Goal: Information Seeking & Learning: Learn about a topic

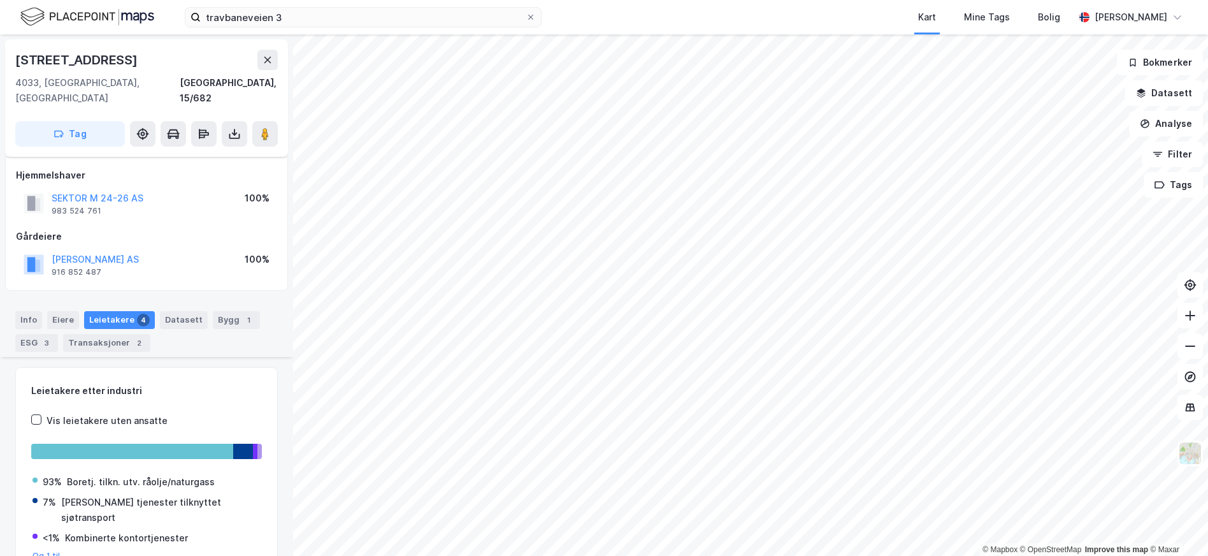
scroll to position [498, 0]
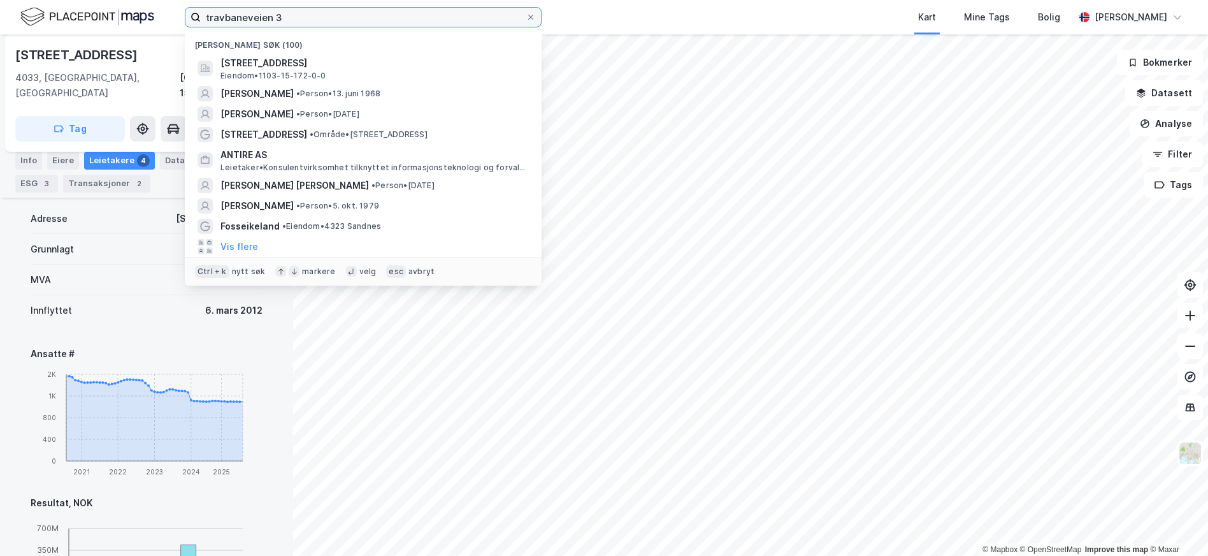
drag, startPoint x: 315, startPoint y: 16, endPoint x: 171, endPoint y: 10, distance: 143.5
click at [171, 10] on div "travbaneveien 3 Nylige søk (100) [STREET_ADDRESS], [GEOGRAPHIC_DATA] • 1103-15-…" at bounding box center [604, 17] width 1208 height 34
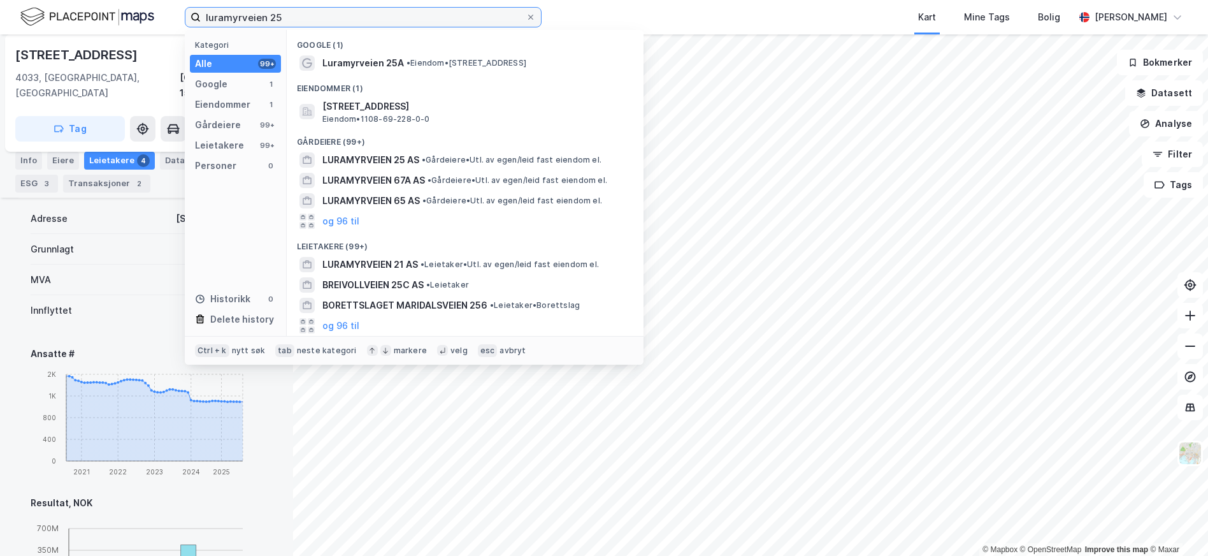
type input "luramyrveien 25"
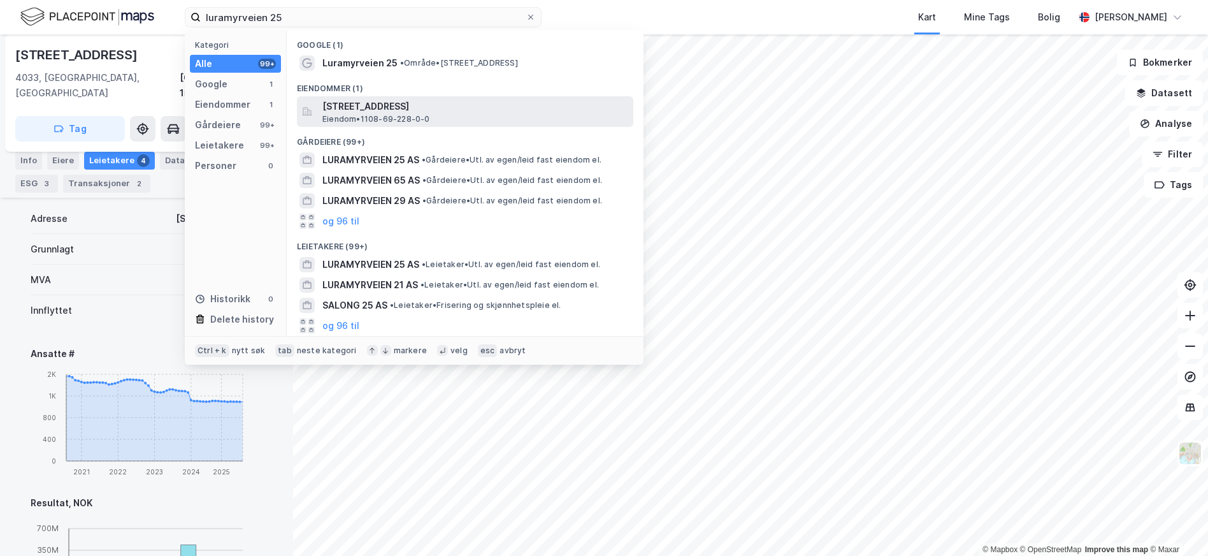
click at [425, 112] on span "[STREET_ADDRESS]" at bounding box center [475, 106] width 306 height 15
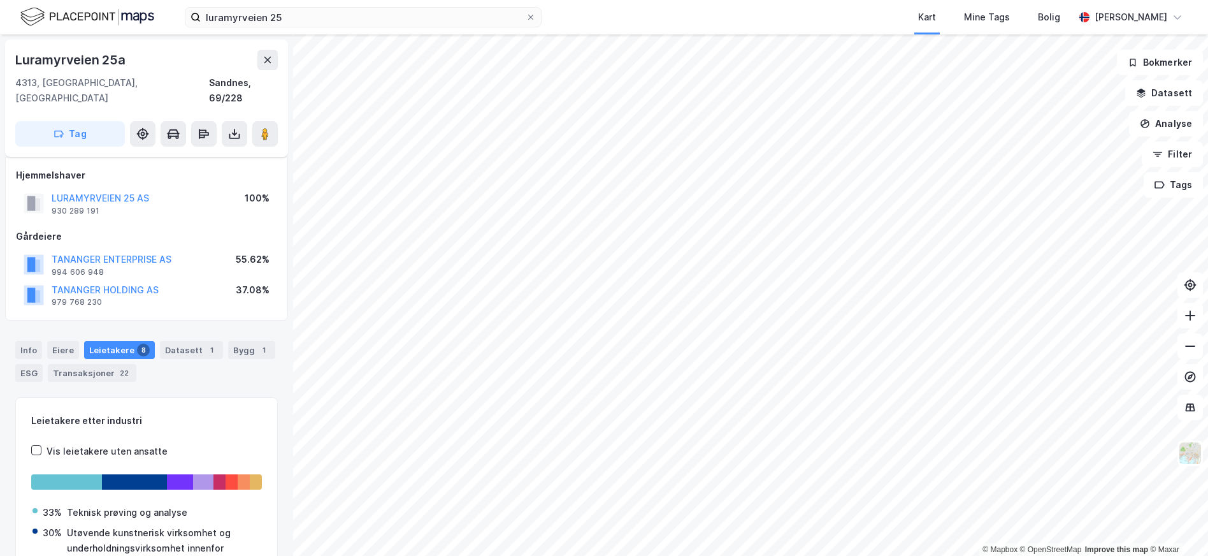
scroll to position [103, 0]
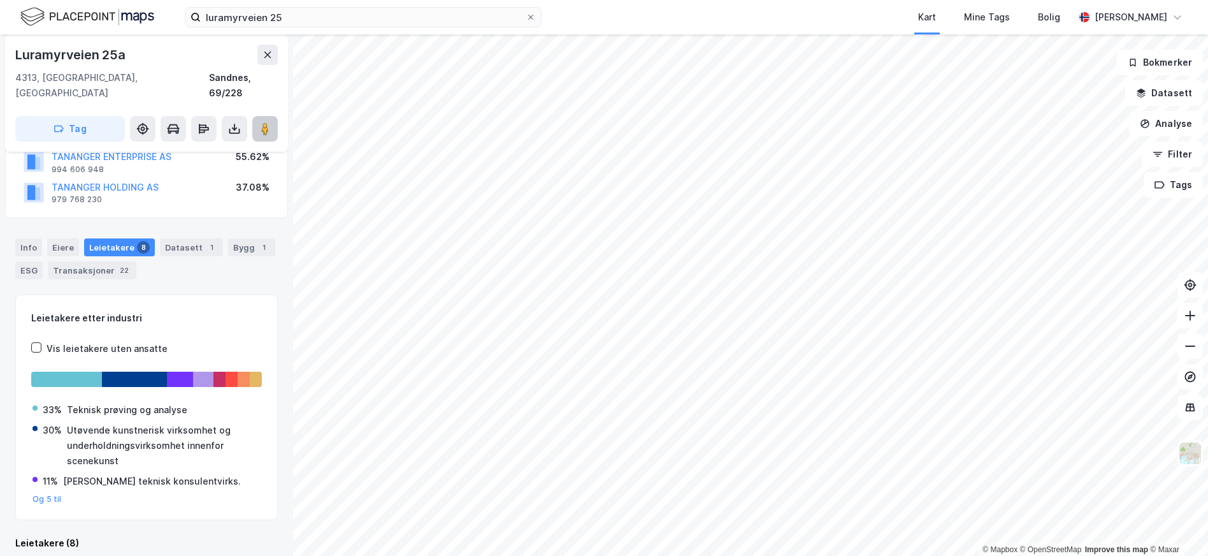
click at [263, 122] on image at bounding box center [265, 128] width 8 height 13
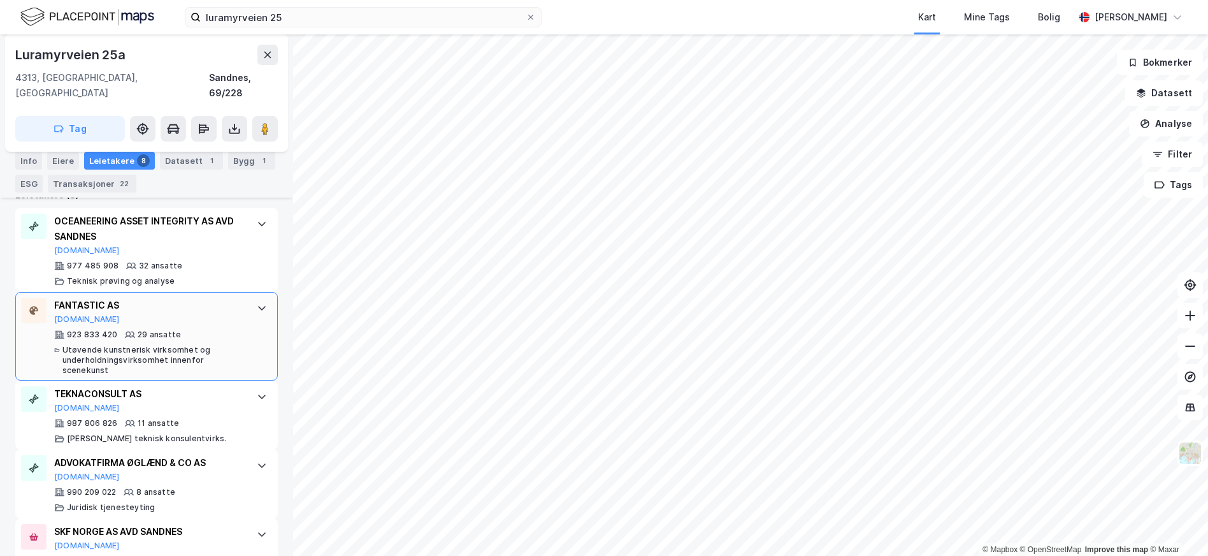
scroll to position [421, 0]
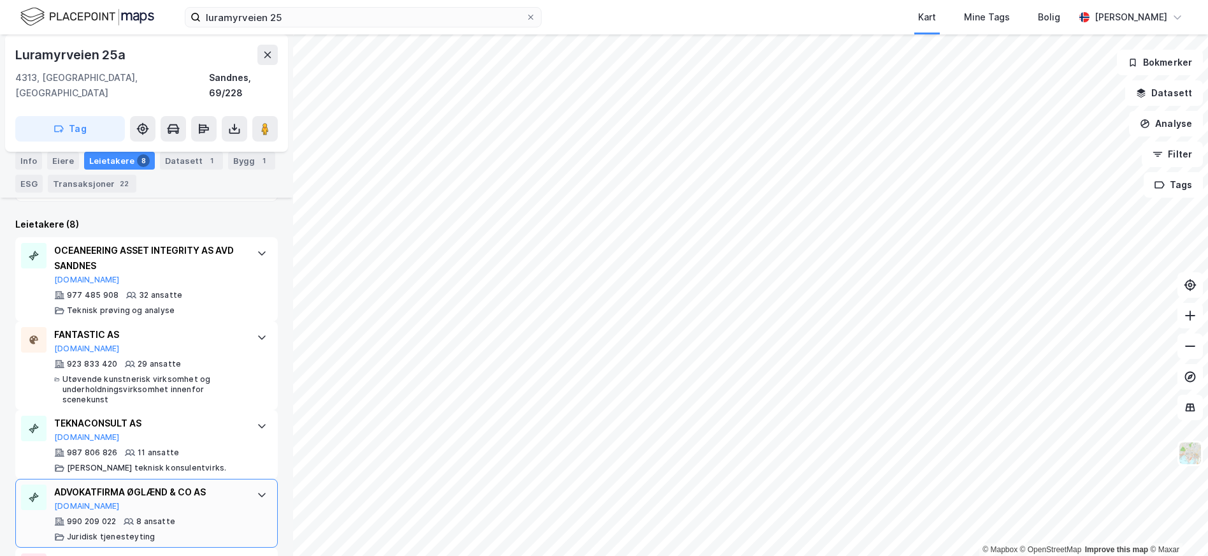
click at [202, 484] on div "ADVOKATFIRMA ØGLÆND & CO AS" at bounding box center [149, 491] width 190 height 15
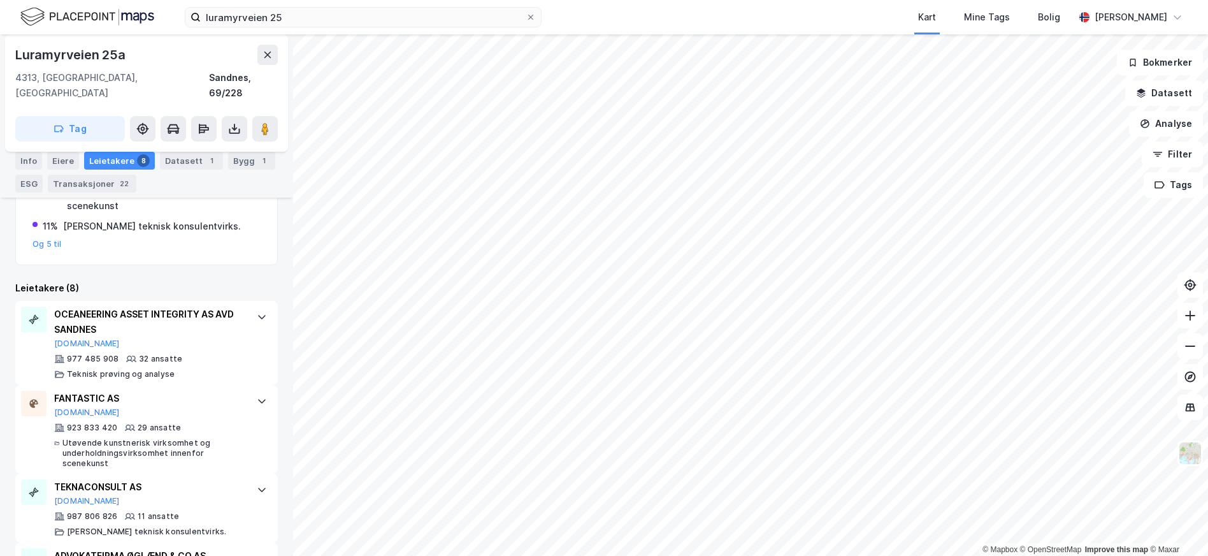
scroll to position [0, 0]
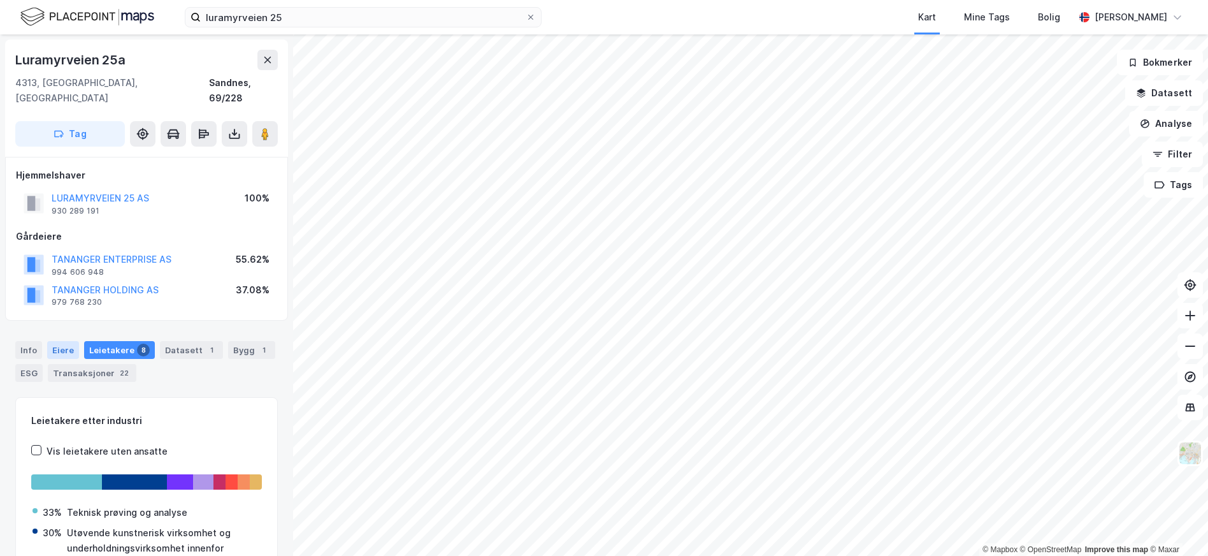
click at [62, 341] on div "Eiere" at bounding box center [63, 350] width 32 height 18
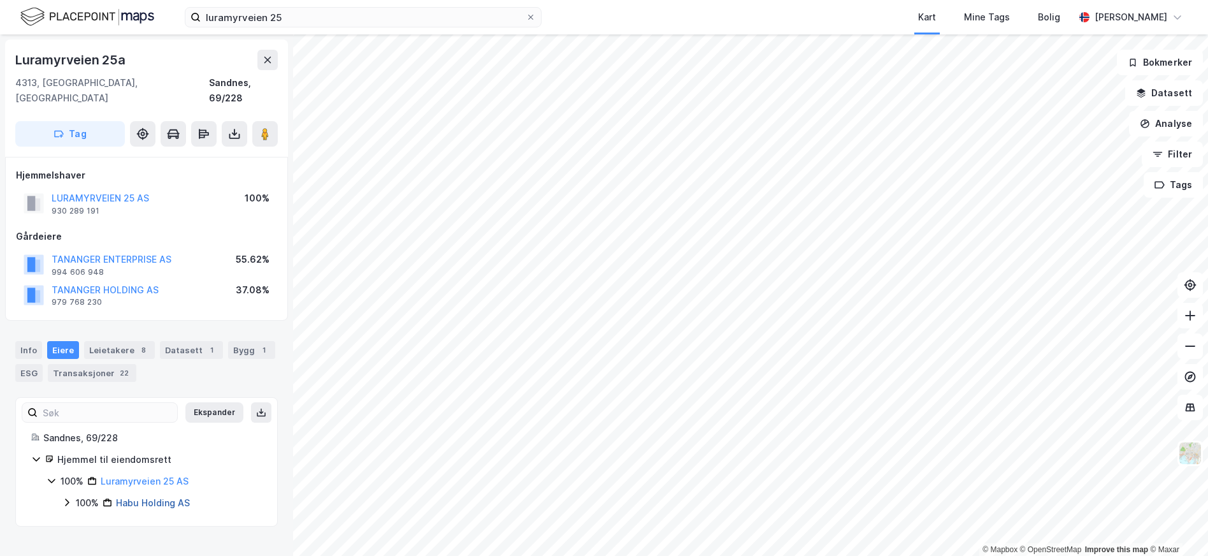
click at [163, 497] on link "Habu Holding AS" at bounding box center [153, 502] width 74 height 11
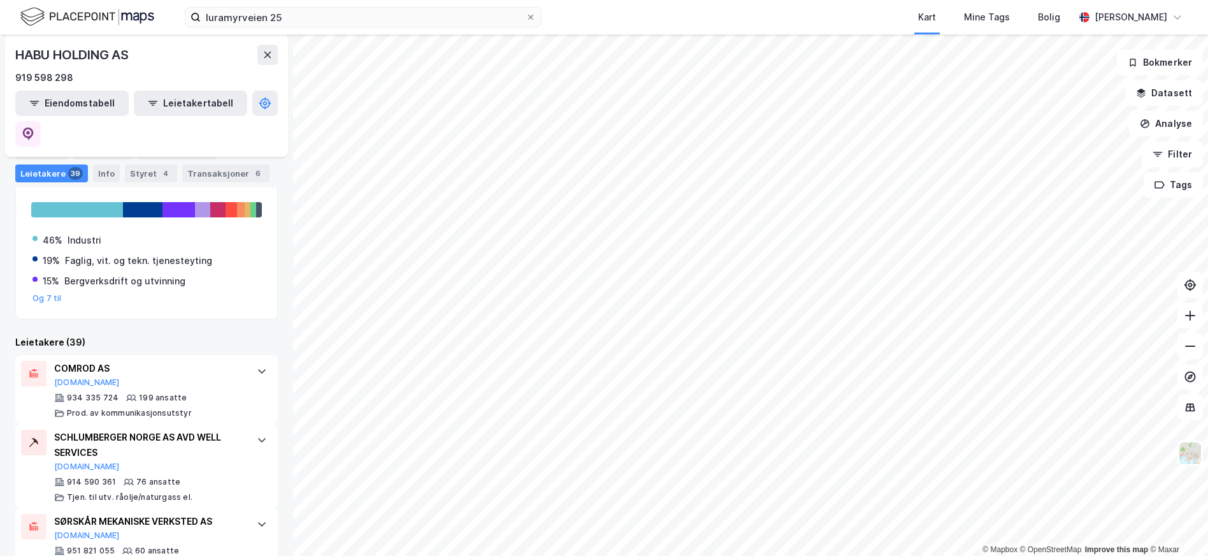
scroll to position [319, 0]
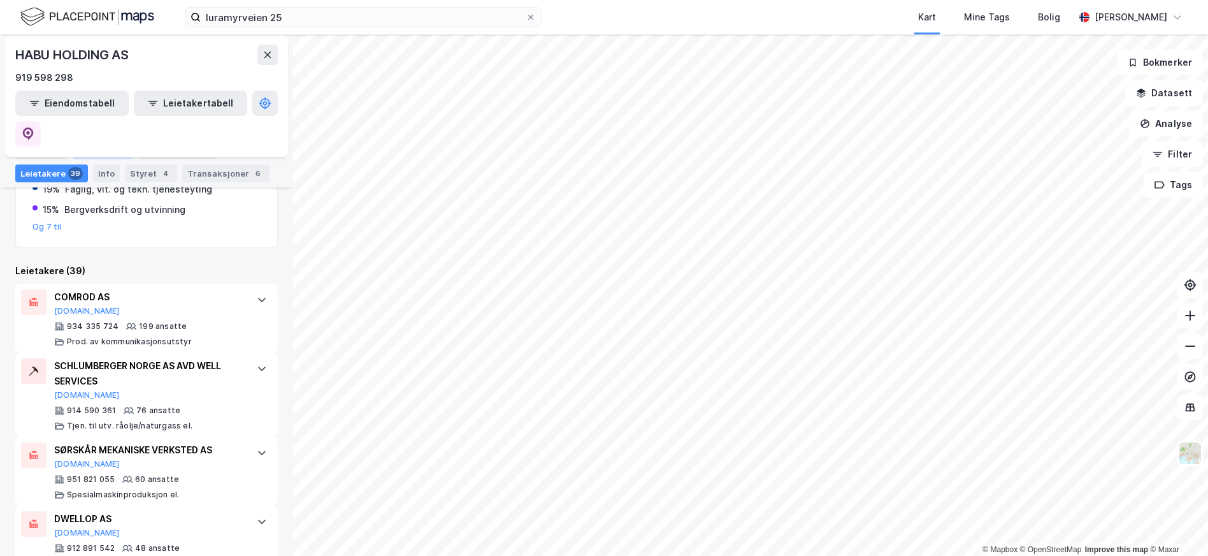
click at [112, 154] on div "Aksjonærer" at bounding box center [103, 150] width 60 height 18
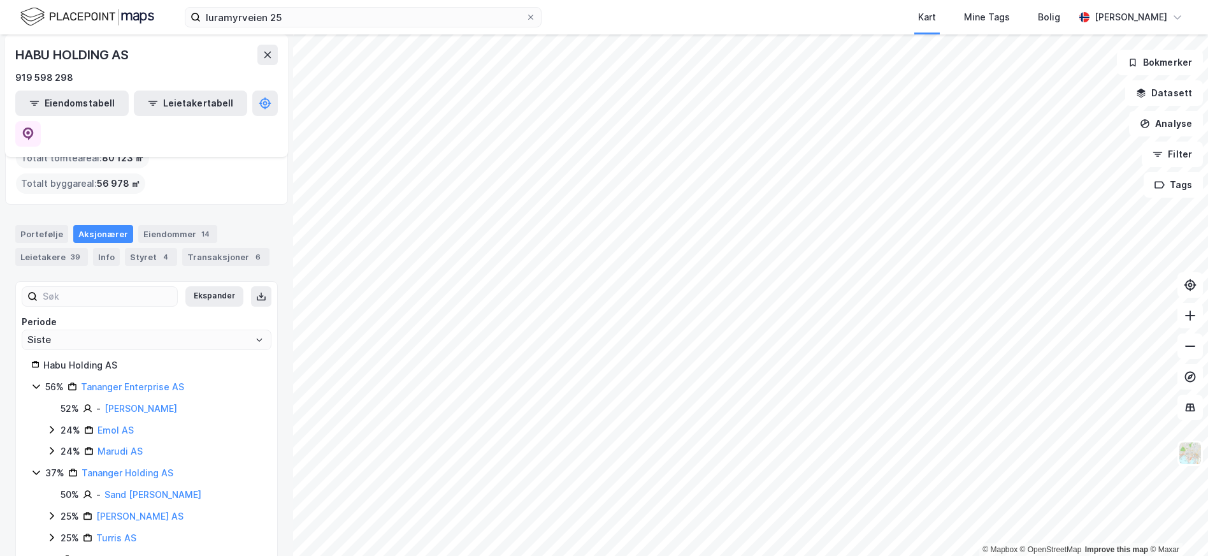
scroll to position [99, 0]
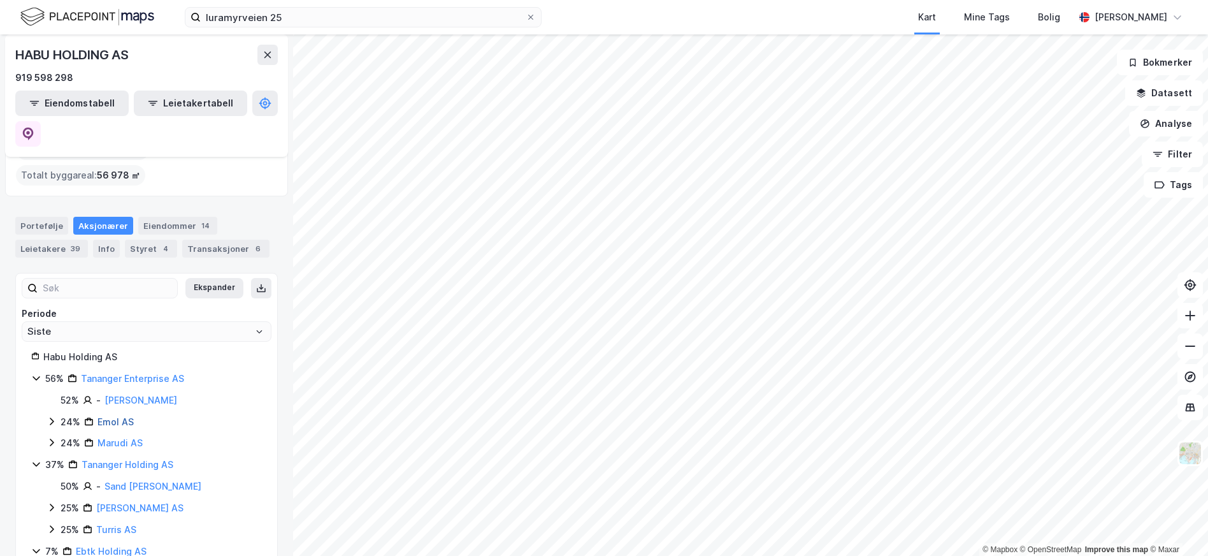
click at [109, 416] on link "Emol AS" at bounding box center [116, 421] width 36 height 11
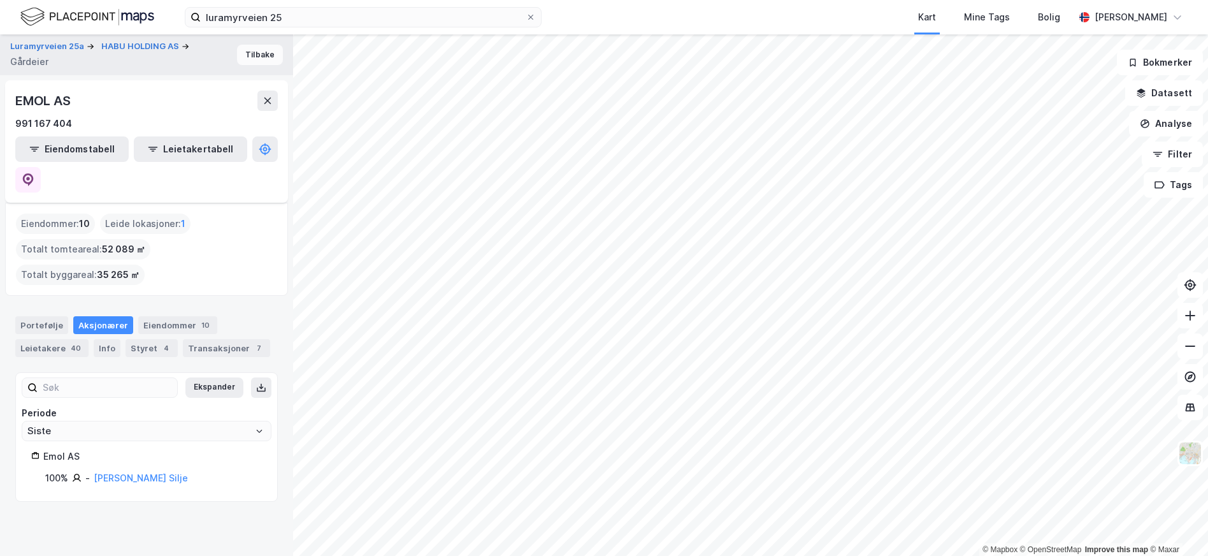
click at [240, 53] on button "Tilbake" at bounding box center [260, 55] width 46 height 20
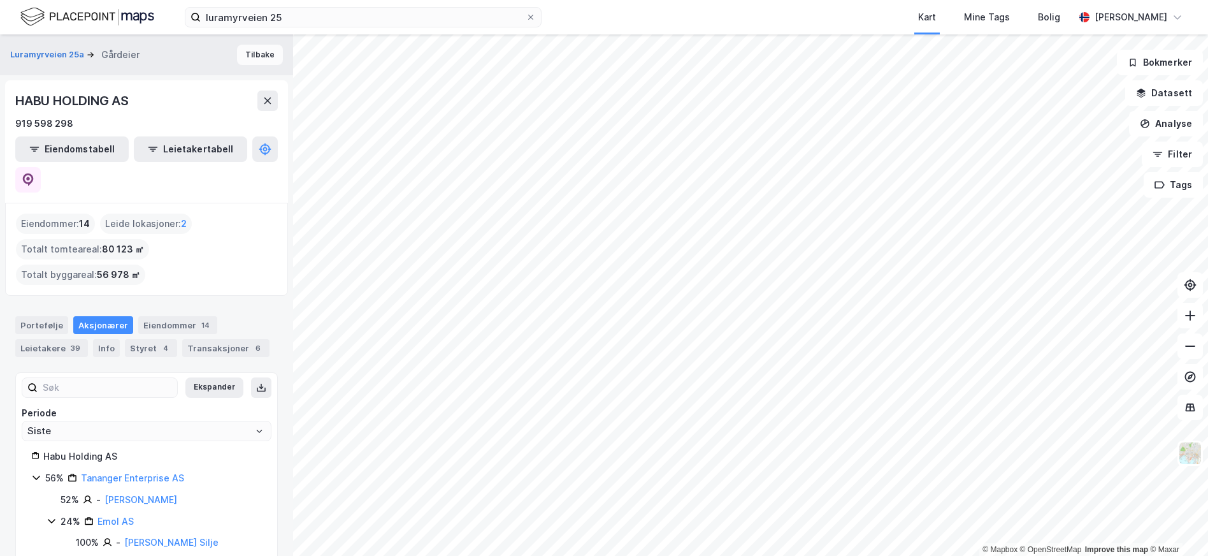
click at [243, 60] on button "Tilbake" at bounding box center [260, 55] width 46 height 20
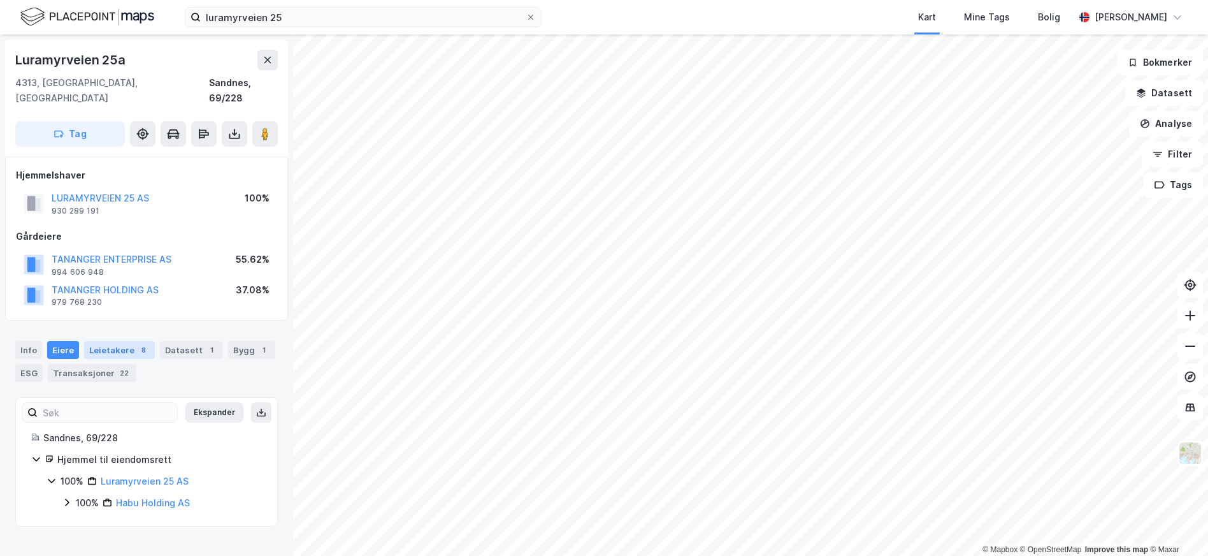
click at [137, 343] on div "8" at bounding box center [143, 349] width 13 height 13
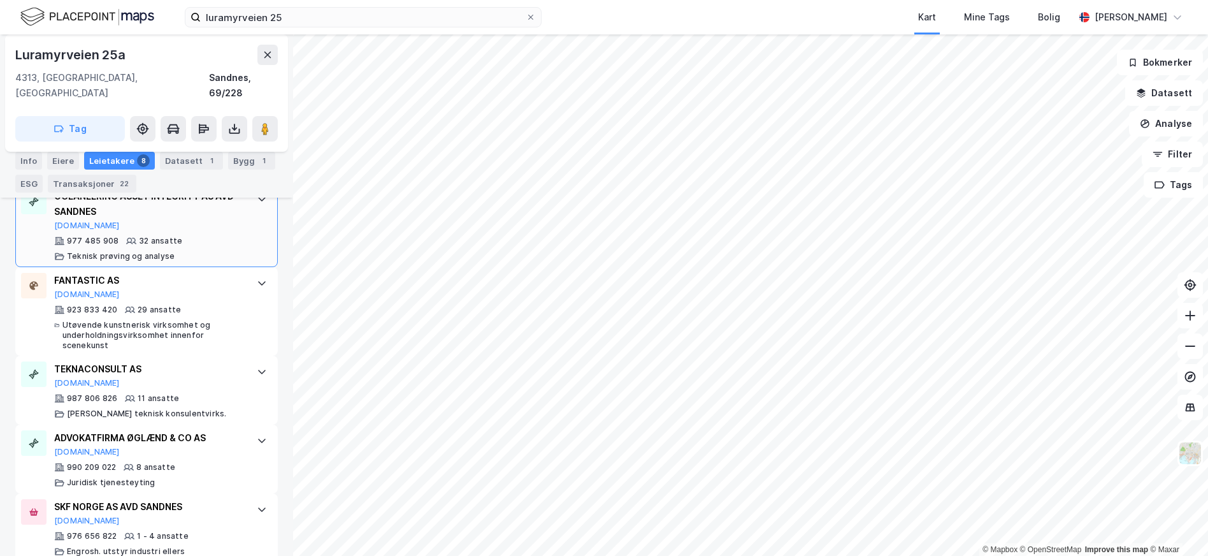
scroll to position [485, 0]
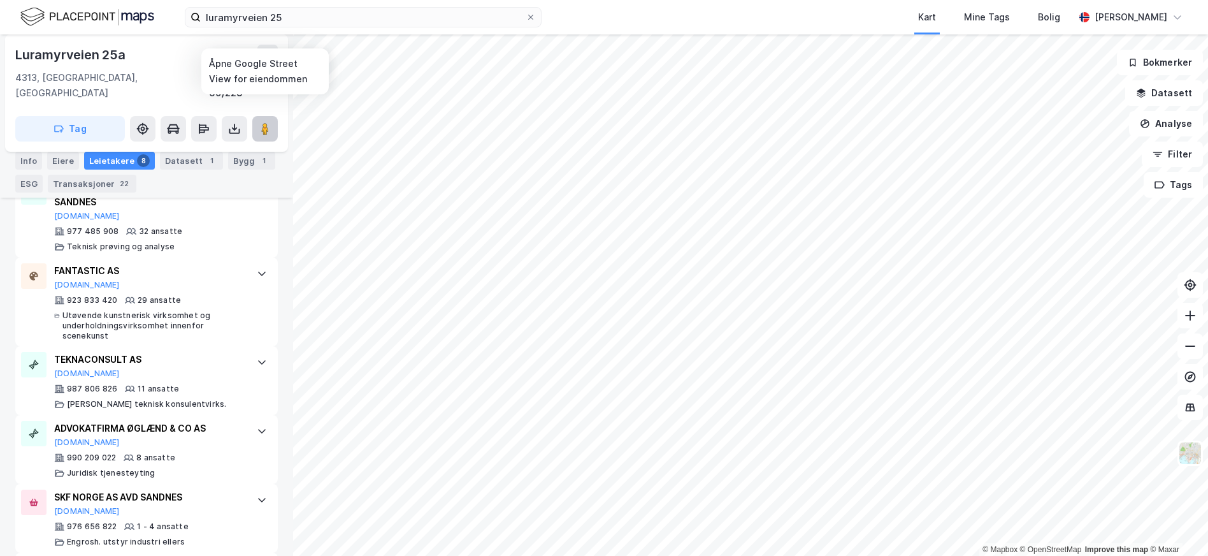
click at [272, 116] on button at bounding box center [264, 128] width 25 height 25
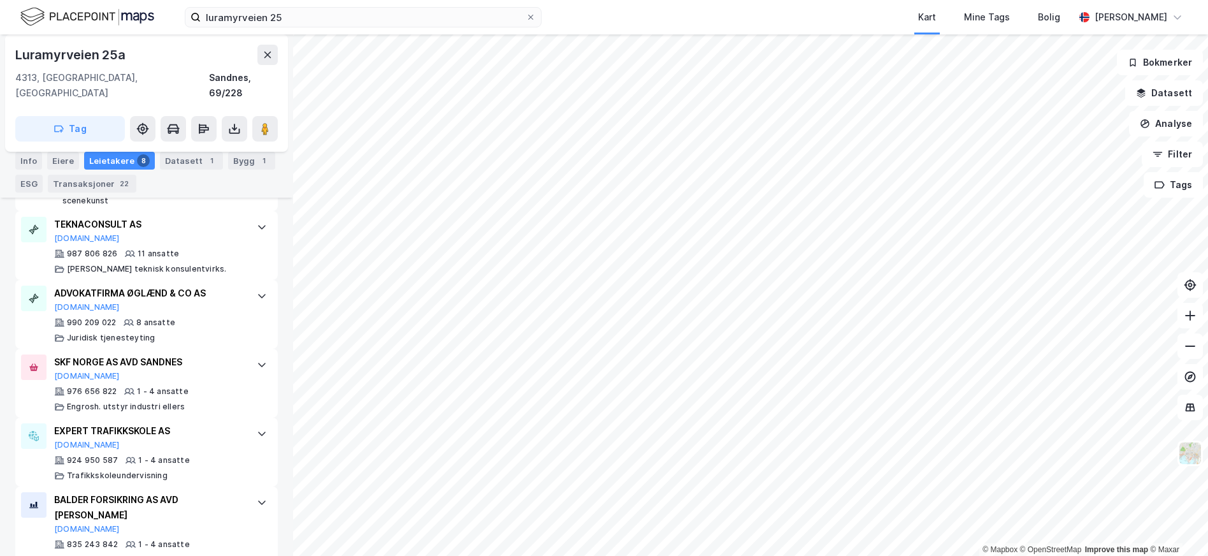
scroll to position [689, 0]
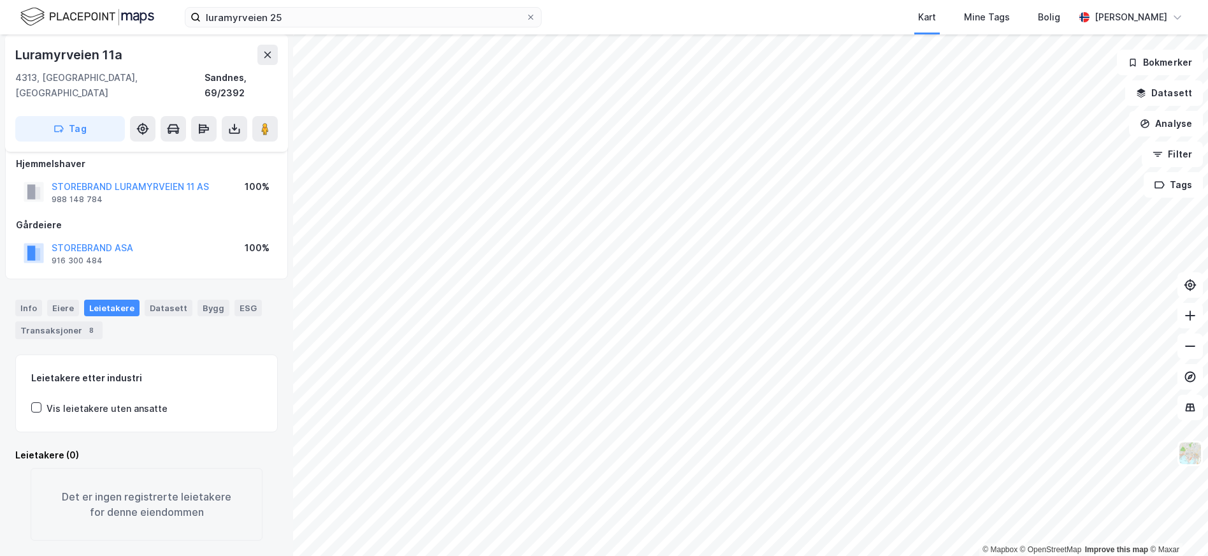
scroll to position [11, 0]
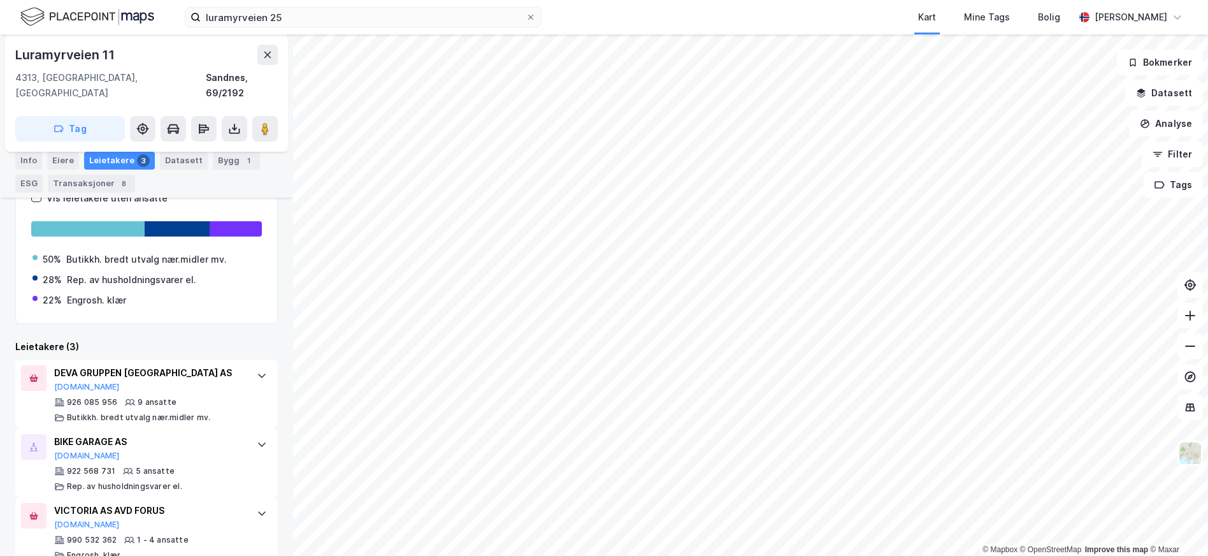
scroll to position [233, 0]
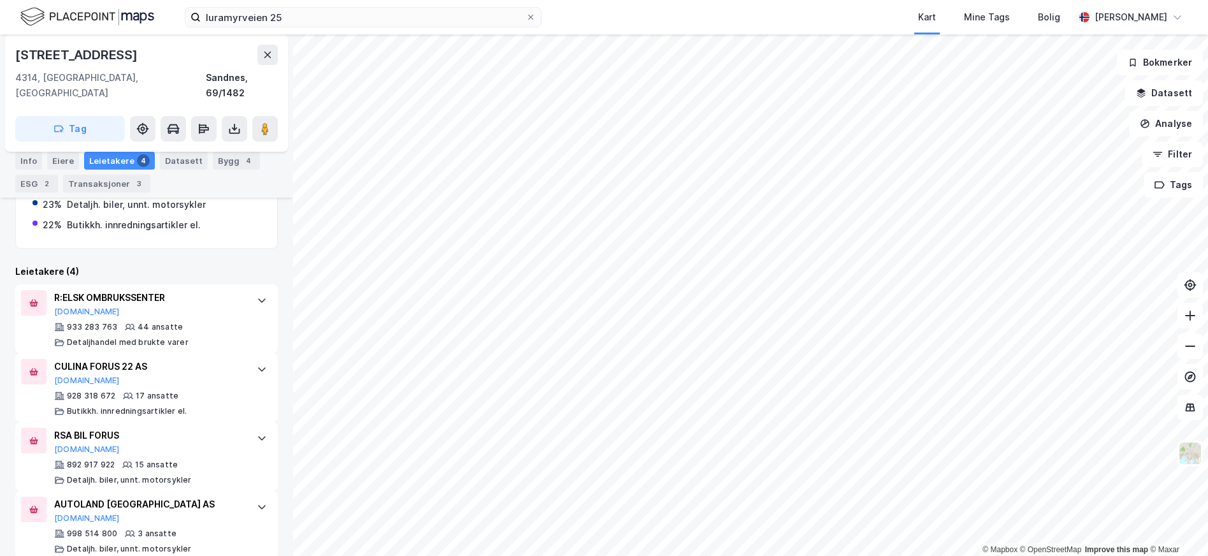
scroll to position [363, 0]
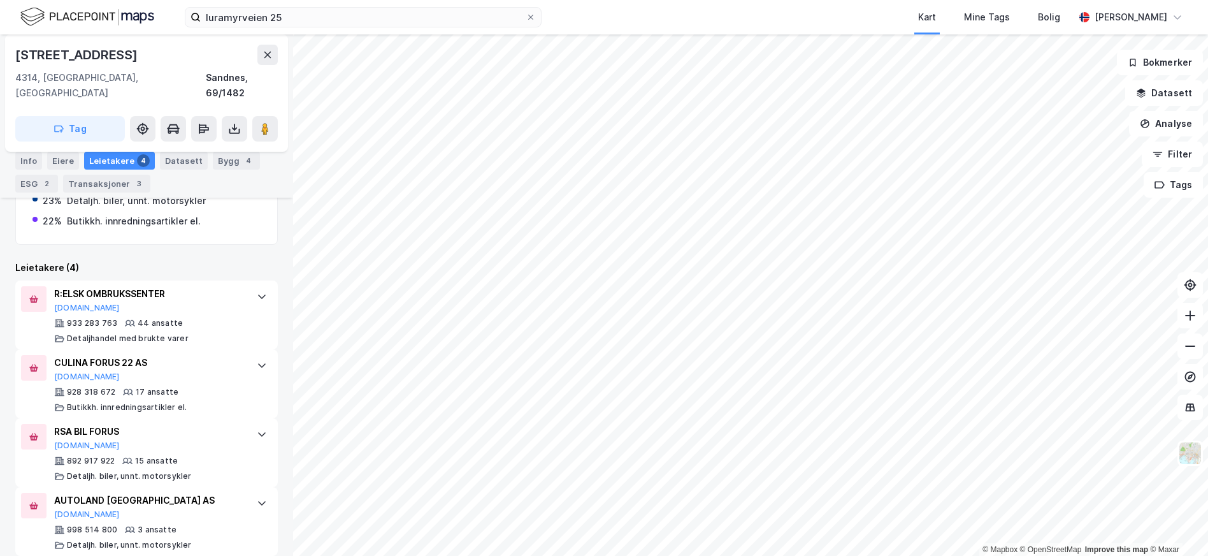
click at [580, 555] on html "luramyrveien 25 Kart Mine Tags [PERSON_NAME] [PERSON_NAME] © Mapbox © OpenStree…" at bounding box center [604, 278] width 1208 height 556
click at [921, 555] on html "luramyrveien 25 Kart Mine Tags [PERSON_NAME] [PERSON_NAME] © Mapbox © OpenStree…" at bounding box center [604, 278] width 1208 height 556
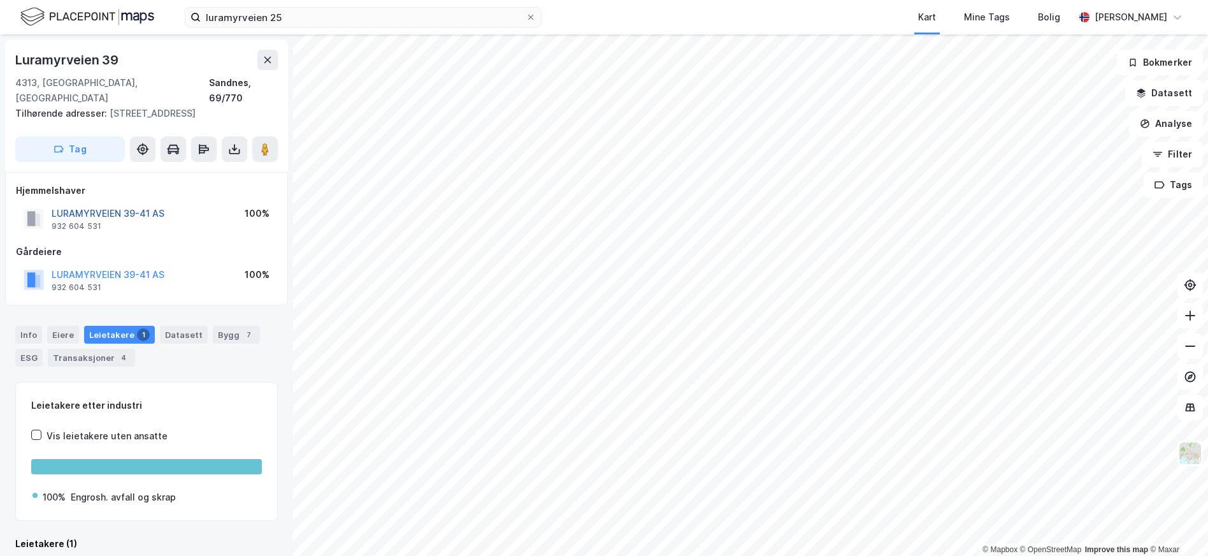
click at [0, 0] on button "LURAMYRVEIEN 39-41 AS" at bounding box center [0, 0] width 0 height 0
